Goal: Task Accomplishment & Management: Use online tool/utility

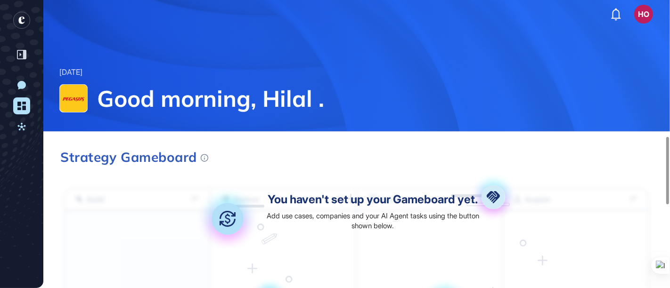
scroll to position [582, 0]
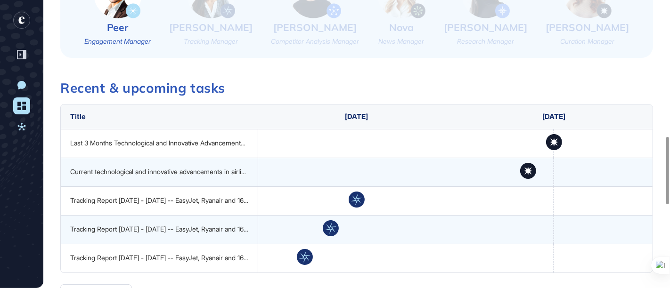
click at [27, 107] on link "Dashboard" at bounding box center [21, 106] width 17 height 17
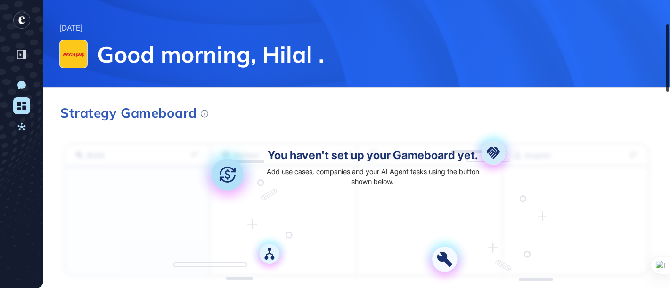
scroll to position [0, 0]
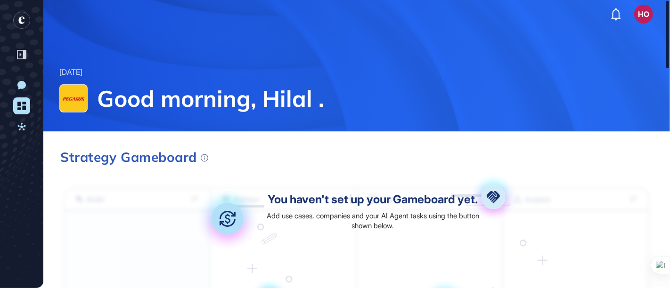
drag, startPoint x: 665, startPoint y: 12, endPoint x: 670, endPoint y: -1, distance: 14.0
click at [670, 0] on html "HO Dashboard Profile My Content Request More Data [DATE] Good morning, Hilal . …" at bounding box center [335, 144] width 670 height 288
click at [24, 103] on icon at bounding box center [21, 106] width 8 height 8
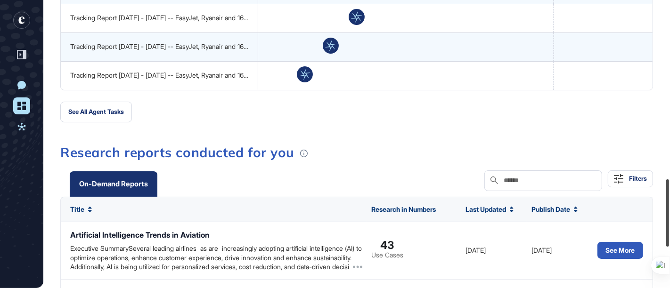
scroll to position [745, 0]
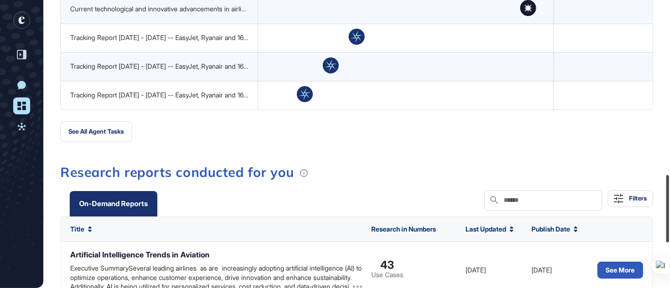
drag, startPoint x: 667, startPoint y: 29, endPoint x: 647, endPoint y: 204, distance: 175.5
click at [647, 204] on div "HO Dashboard Profile My Content Request More Data [DATE] Good morning, Hilal . …" at bounding box center [335, 144] width 670 height 288
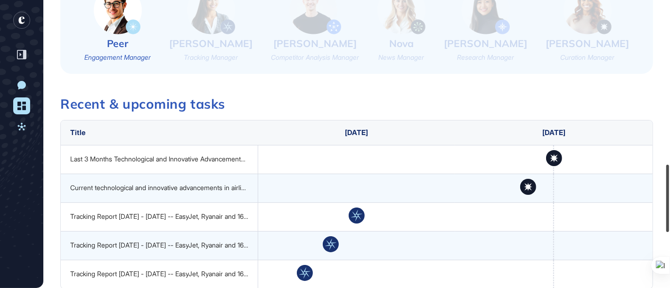
scroll to position [572, 0]
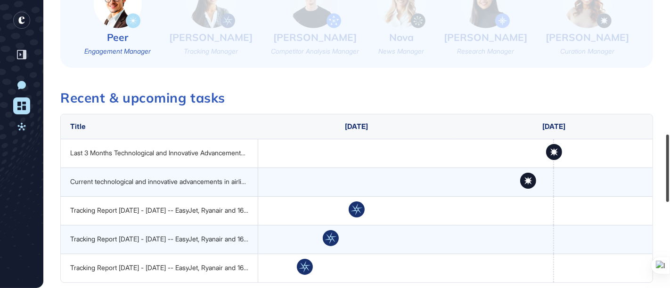
drag, startPoint x: 666, startPoint y: 214, endPoint x: 665, endPoint y: 173, distance: 40.6
click at [666, 173] on div at bounding box center [667, 168] width 3 height 67
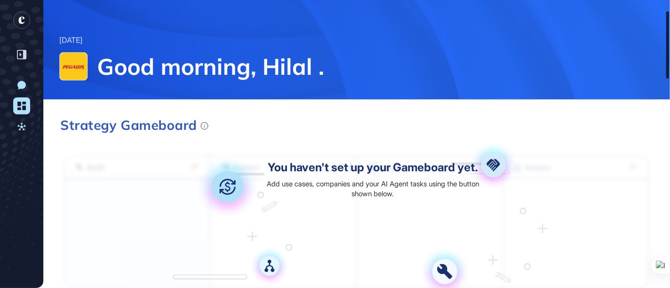
drag, startPoint x: 668, startPoint y: 186, endPoint x: 664, endPoint y: 61, distance: 125.4
click at [666, 61] on div at bounding box center [667, 44] width 3 height 67
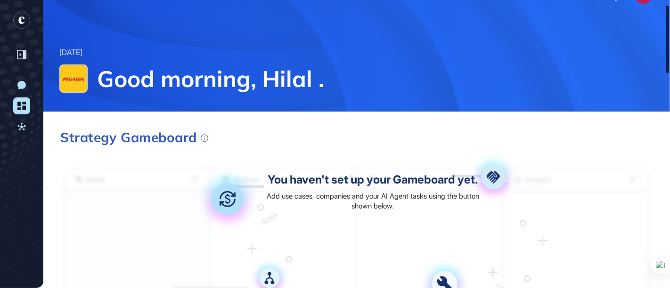
click at [667, 16] on div at bounding box center [667, 39] width 3 height 67
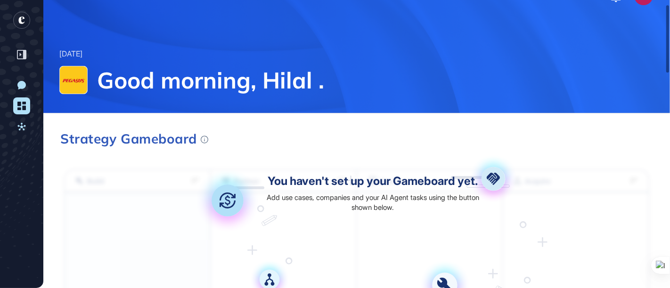
click at [20, 103] on icon at bounding box center [21, 106] width 8 height 8
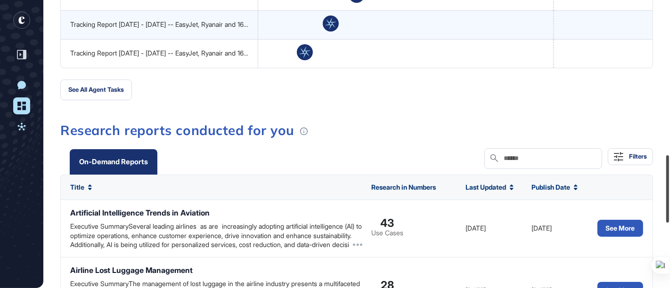
scroll to position [833, 0]
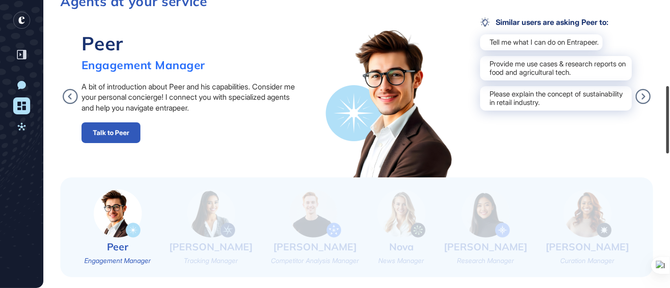
drag, startPoint x: 666, startPoint y: 30, endPoint x: 651, endPoint y: 115, distance: 86.5
click at [651, 115] on div "HO Dashboard Profile My Content Request More Data [DATE] Good morning, Hilal . …" at bounding box center [335, 144] width 670 height 288
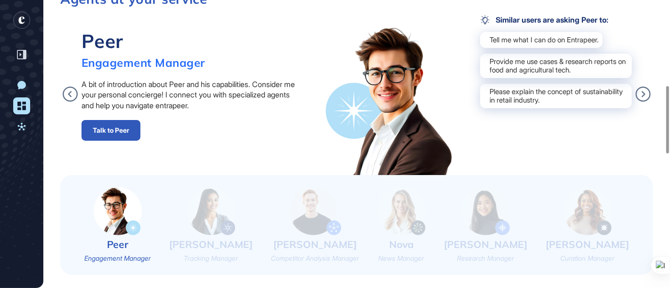
drag, startPoint x: 670, startPoint y: 135, endPoint x: 670, endPoint y: 20, distance: 115.0
click at [670, 20] on div at bounding box center [670, 144] width 0 height 288
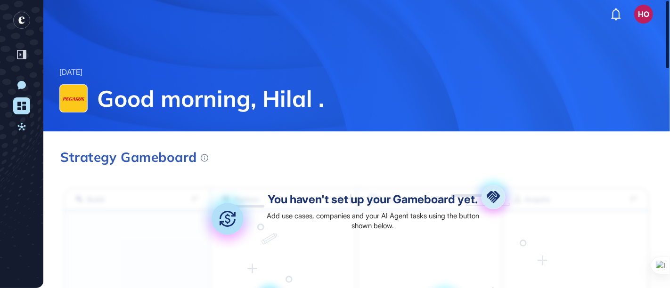
drag, startPoint x: 668, startPoint y: 142, endPoint x: 663, endPoint y: 53, distance: 89.7
click at [663, 53] on div "HO Dashboard Profile My Content Request More Data [DATE] Good morning, Hilal . …" at bounding box center [335, 144] width 670 height 288
click at [20, 26] on rect "entrapeer-logo" at bounding box center [21, 20] width 17 height 17
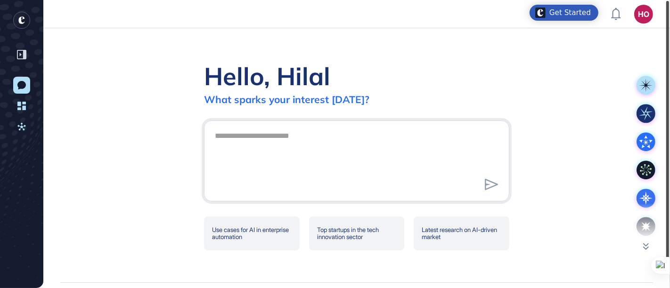
drag, startPoint x: 667, startPoint y: 203, endPoint x: 666, endPoint y: 236, distance: 32.5
click at [666, 236] on div at bounding box center [667, 134] width 3 height 267
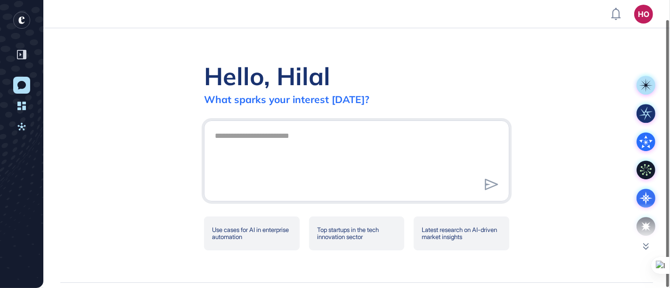
scroll to position [20, 0]
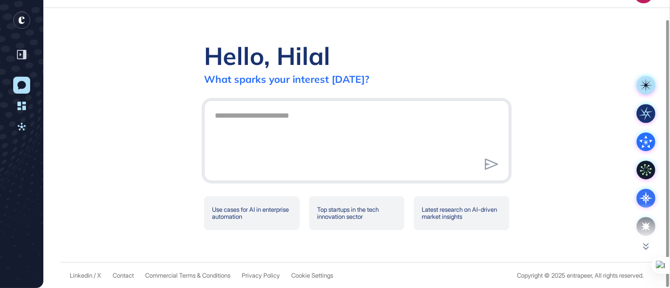
click at [645, 251] on div "Hello, Hilal What sparks your interest [DATE]? Use cases for AI in enterprise a…" at bounding box center [356, 135] width 627 height 254
click at [646, 245] on icon at bounding box center [646, 246] width 6 height 7
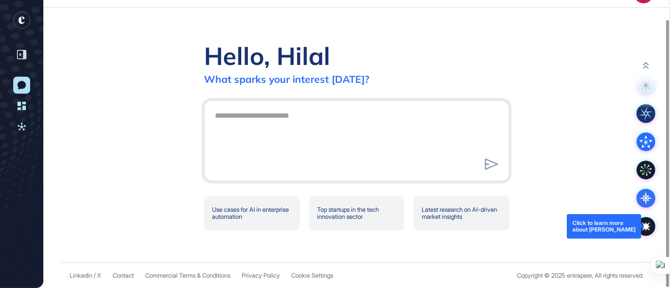
click at [645, 233] on icon at bounding box center [646, 226] width 19 height 19
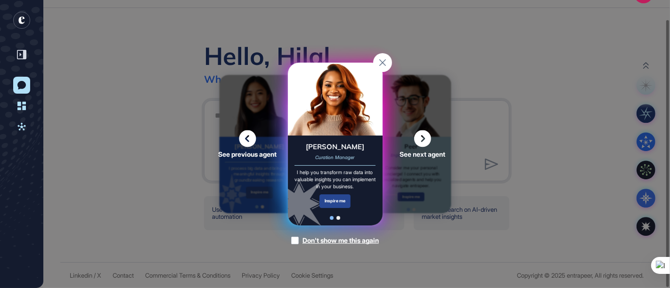
click at [339, 201] on div "Inspire me" at bounding box center [336, 202] width 32 height 14
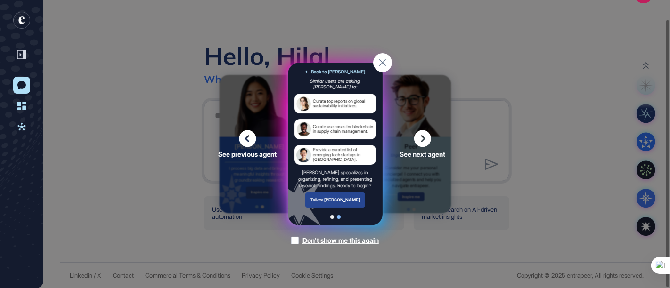
click at [340, 199] on div "Talk to [PERSON_NAME]" at bounding box center [335, 200] width 60 height 15
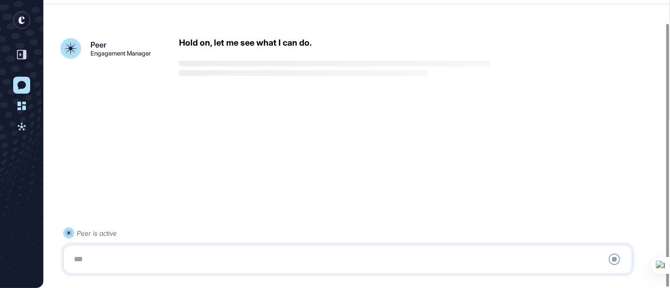
scroll to position [25, 0]
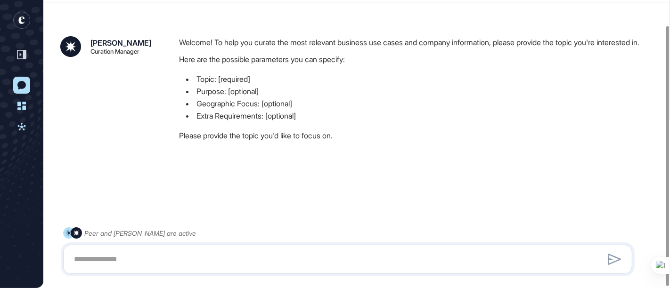
scroll to position [29, 0]
click at [142, 257] on textarea at bounding box center [347, 259] width 559 height 19
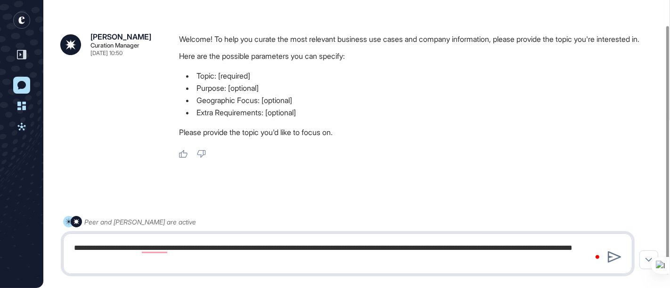
click at [168, 260] on textarea "**********" at bounding box center [347, 254] width 559 height 30
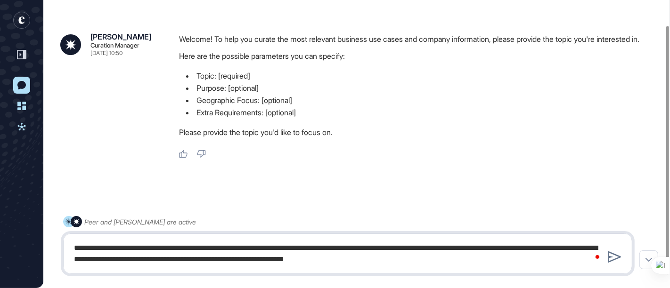
type textarea "**********"
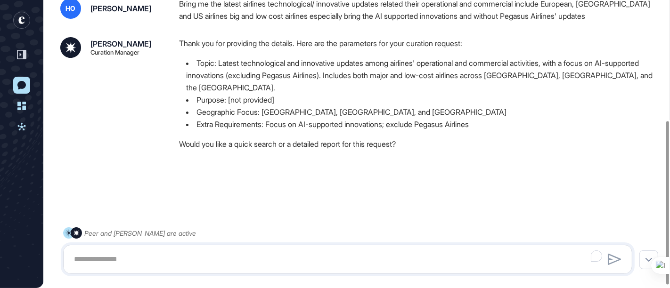
scroll to position [217, 0]
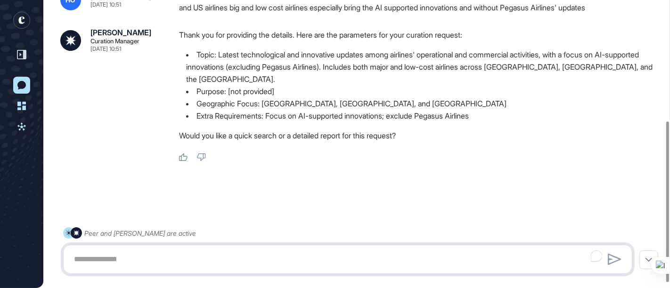
click at [210, 254] on textarea "To enrich screen reader interactions, please activate Accessibility in Grammarl…" at bounding box center [347, 259] width 559 height 19
type textarea "**********"
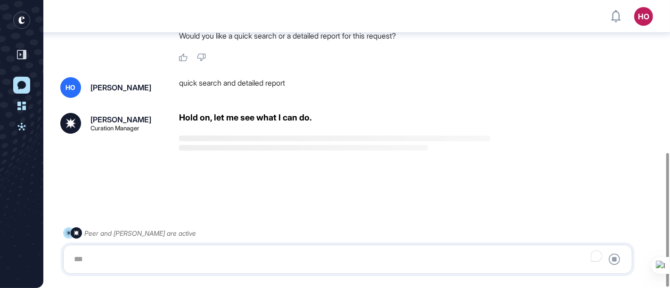
scroll to position [328, 0]
